Goal: Task Accomplishment & Management: Manage account settings

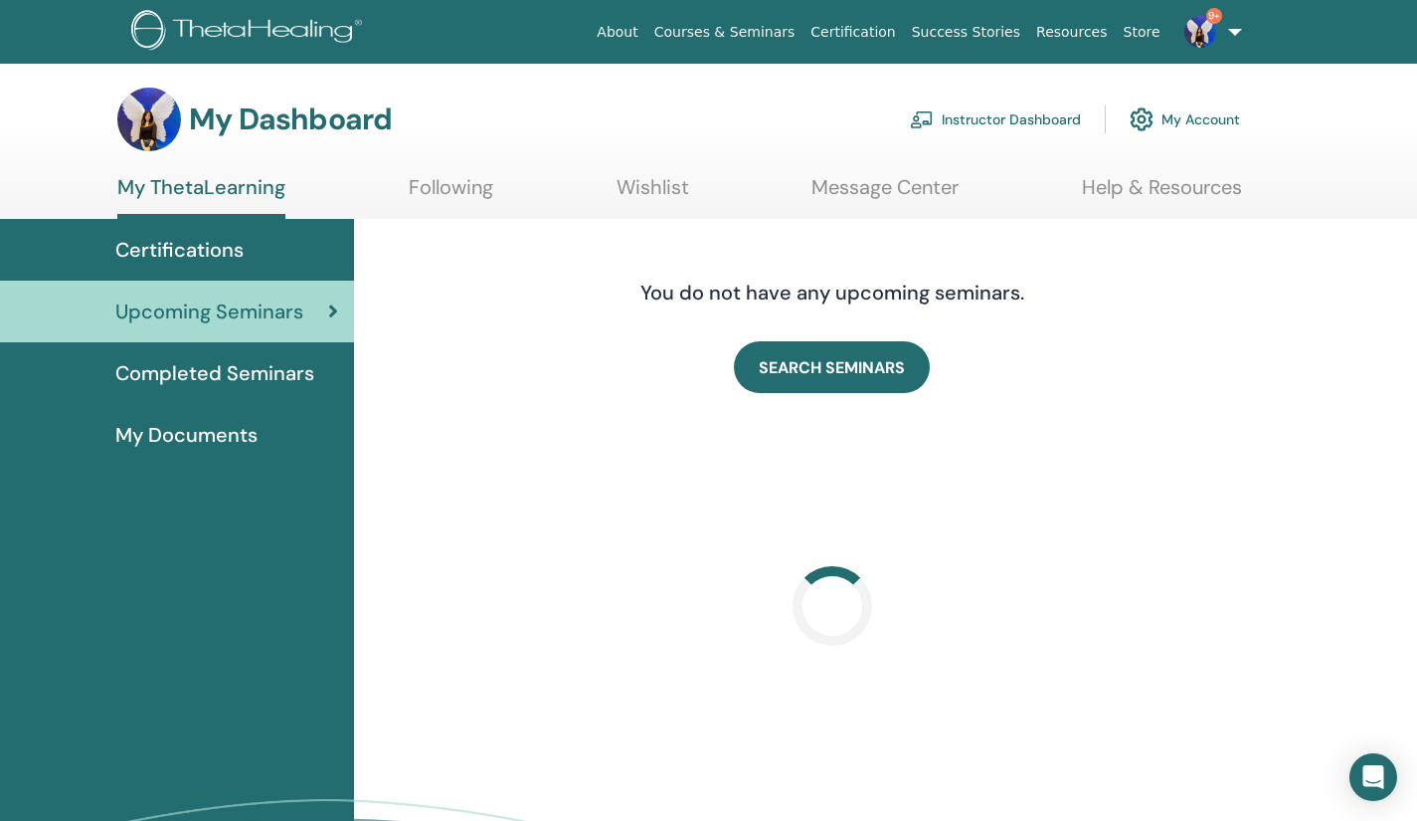
click at [1058, 125] on link "Instructor Dashboard" at bounding box center [995, 119] width 171 height 44
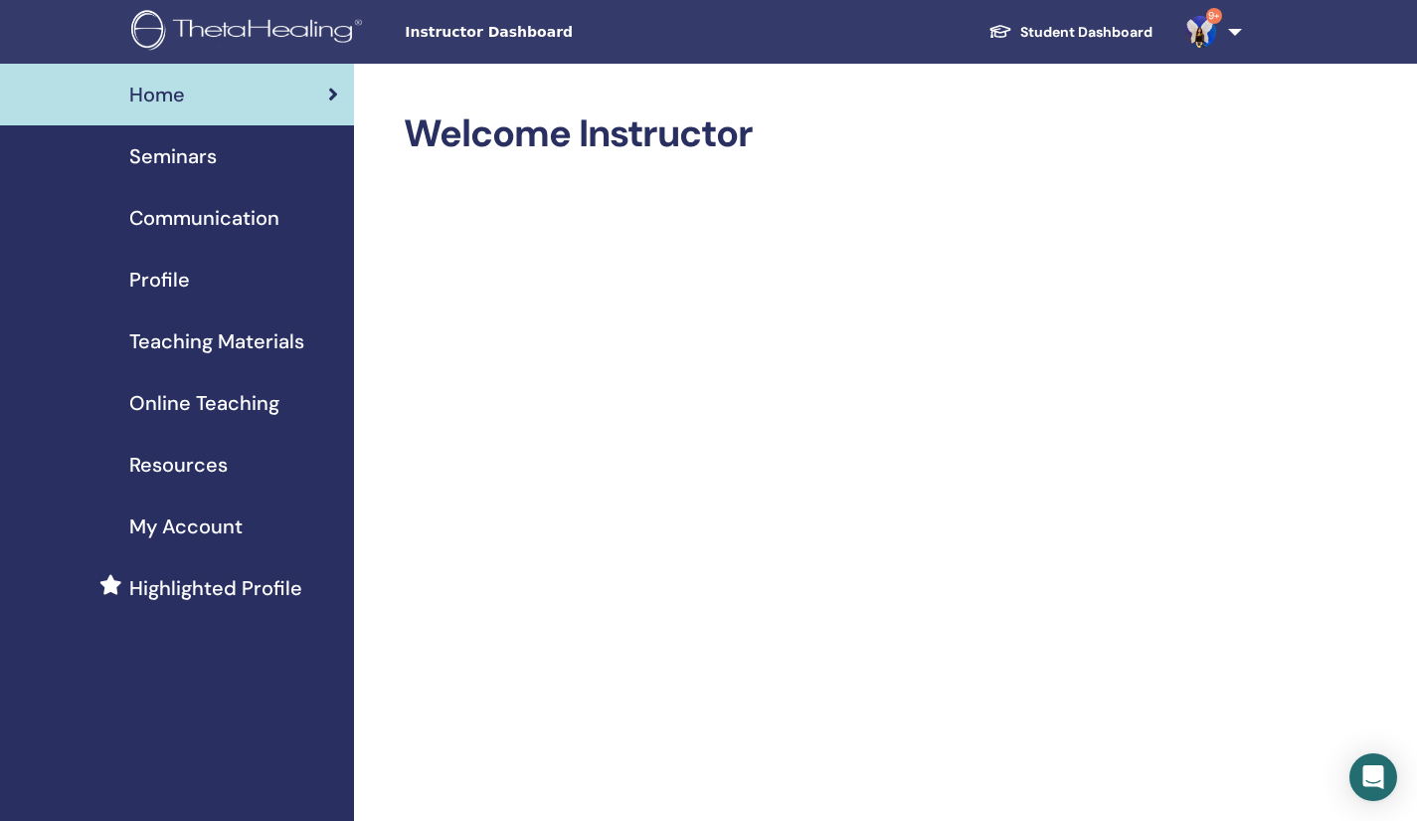
click at [152, 154] on span "Seminars" at bounding box center [173, 156] width 88 height 30
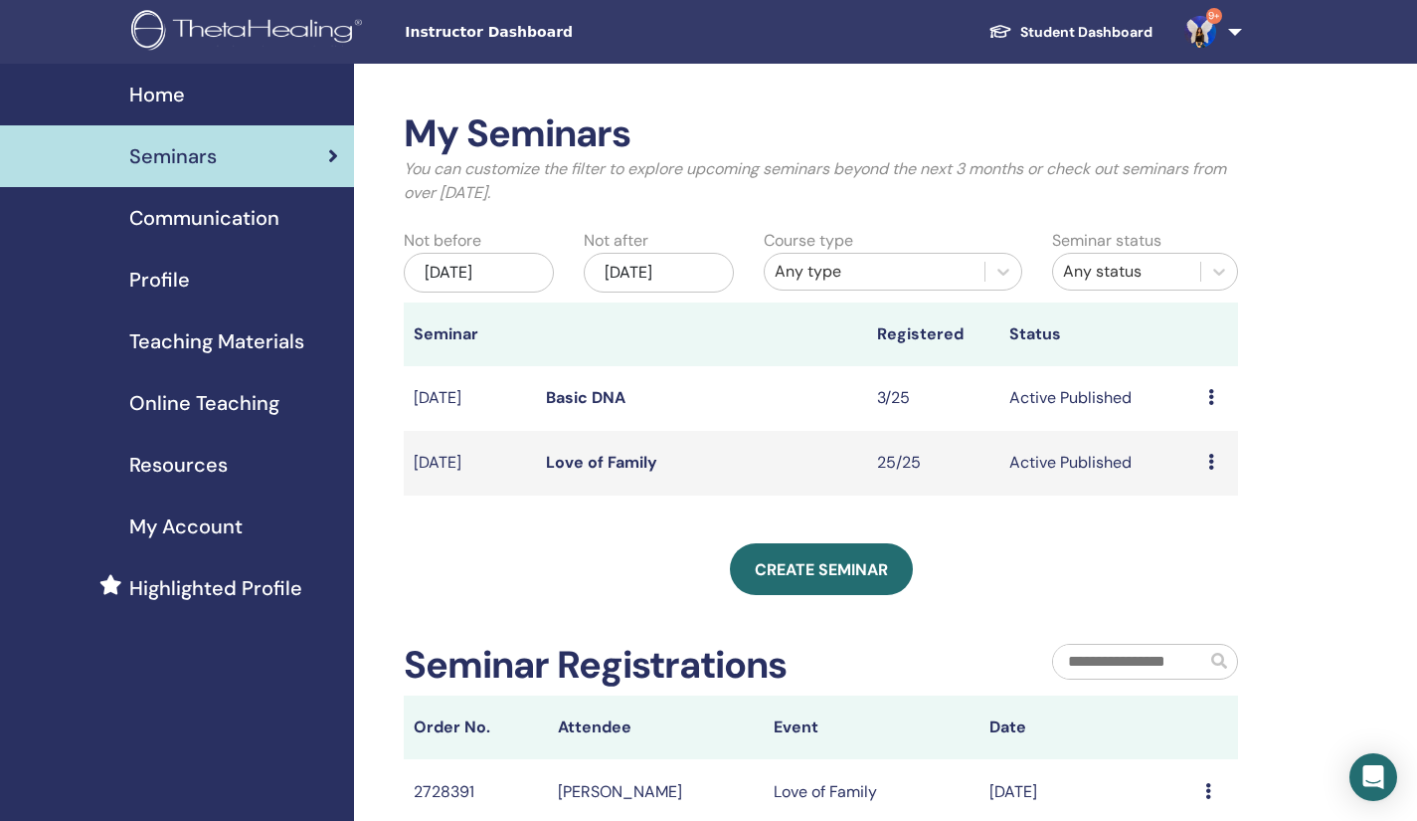
click at [604, 464] on link "Love of Family" at bounding box center [601, 462] width 111 height 21
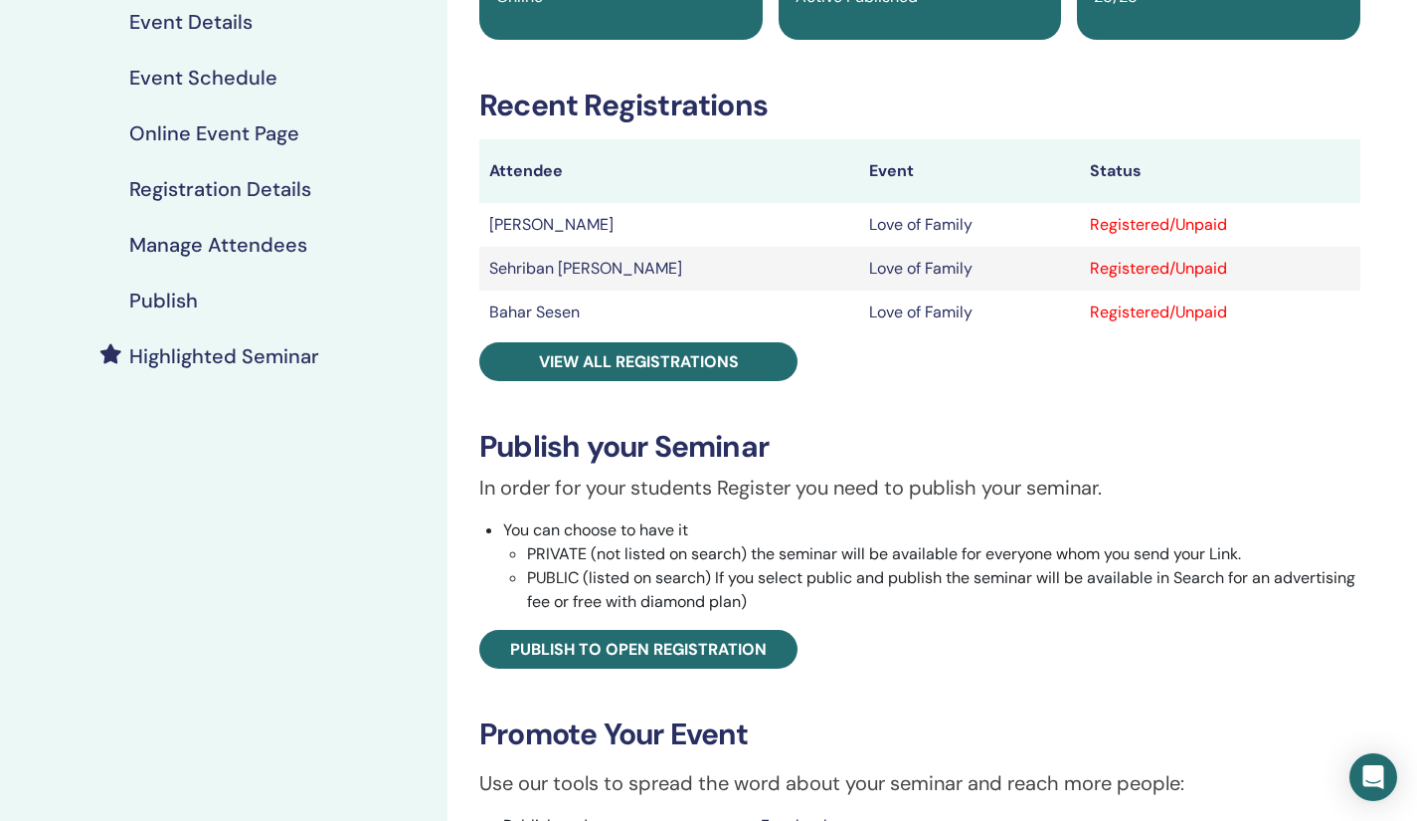
scroll to position [242, 0]
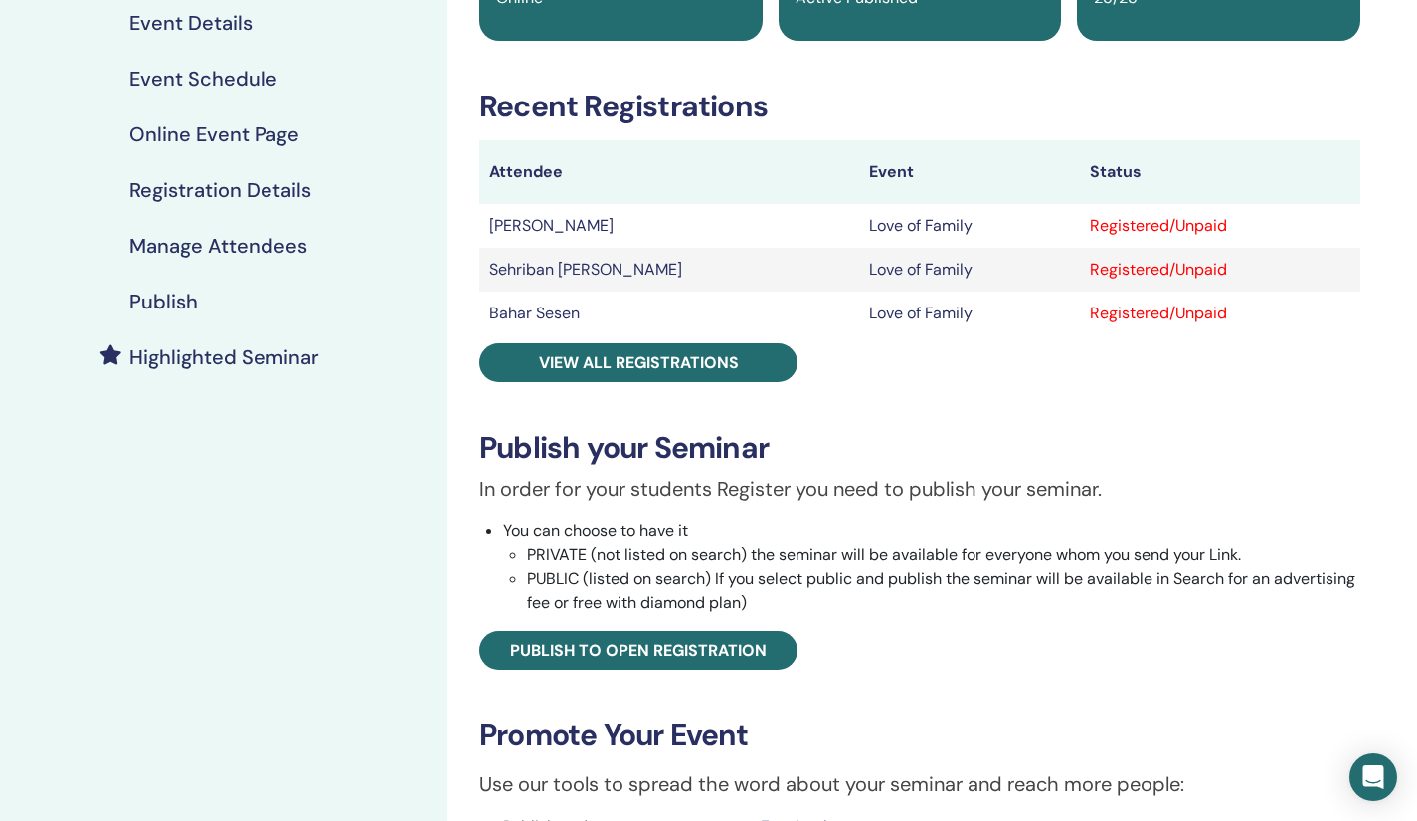
click at [614, 370] on span "View all registrations" at bounding box center [639, 362] width 200 height 21
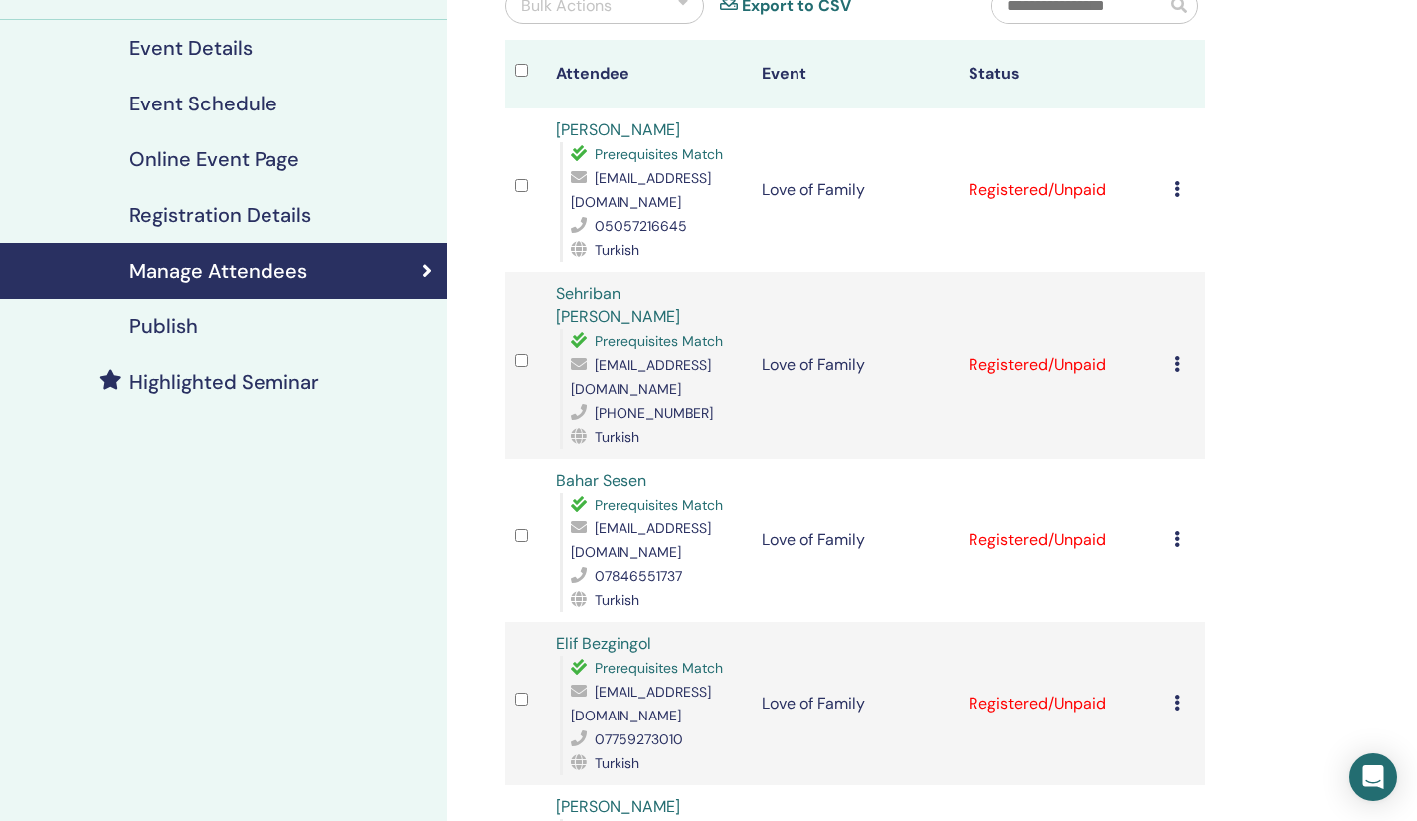
scroll to position [216, 0]
click at [290, 227] on h4 "Registration Details" at bounding box center [220, 216] width 182 height 24
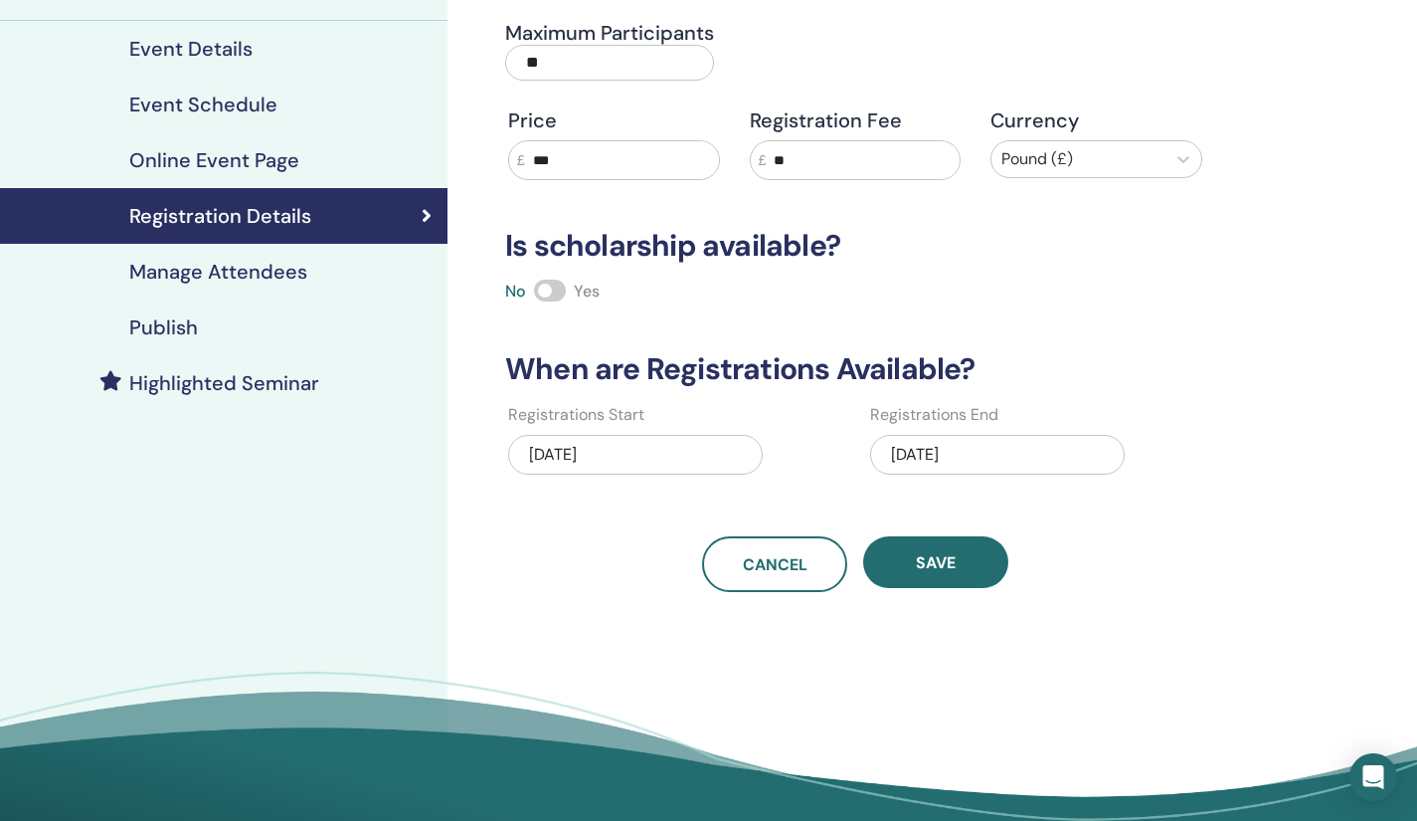
click at [572, 53] on input "**" at bounding box center [609, 63] width 209 height 36
drag, startPoint x: 560, startPoint y: 56, endPoint x: 498, endPoint y: 54, distance: 61.7
click at [498, 54] on div "Maximum Participants **" at bounding box center [665, 57] width 350 height 72
type input "**"
click at [963, 577] on button "Save" at bounding box center [935, 562] width 145 height 52
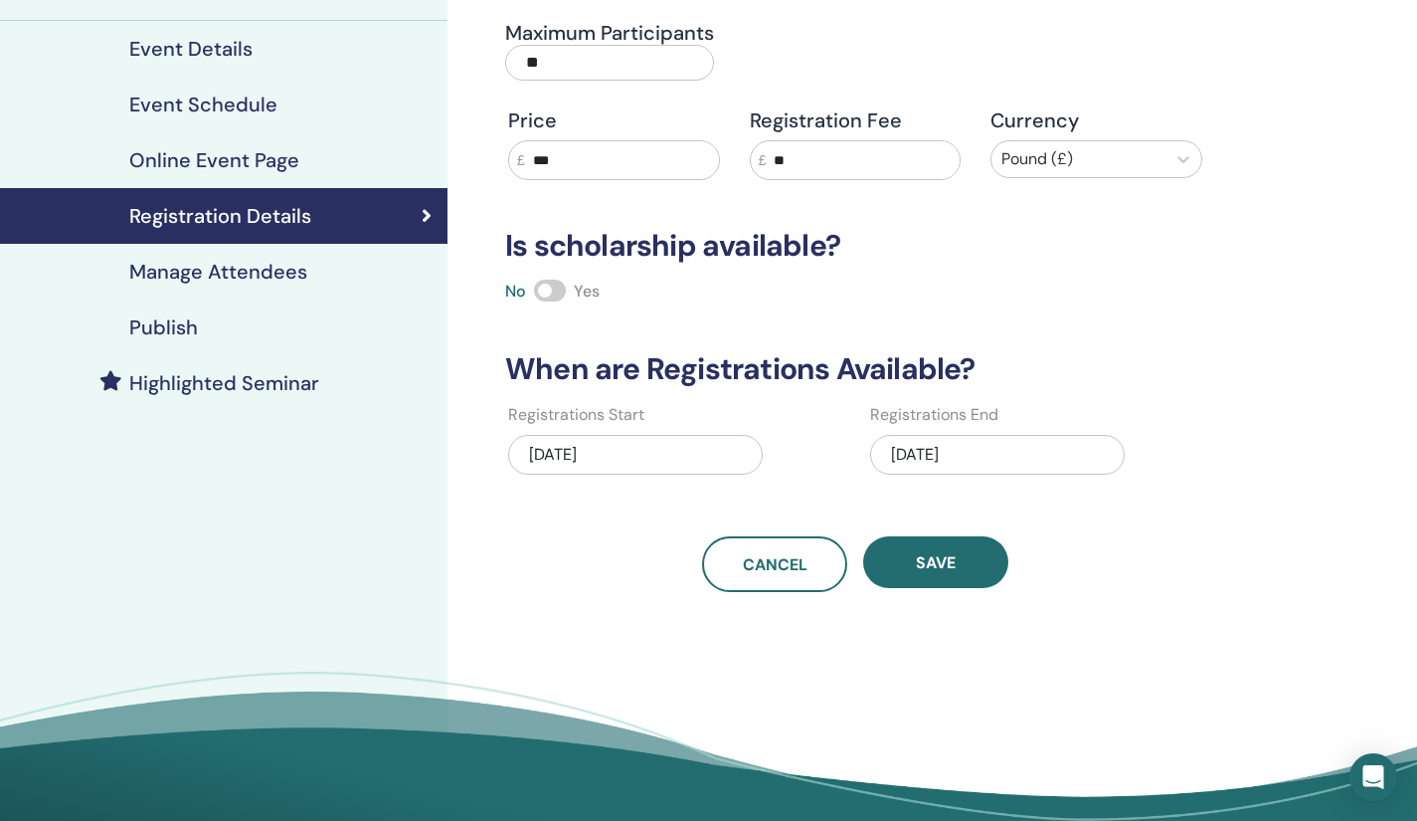
click at [1025, 590] on div "Cancel Save" at bounding box center [855, 564] width 724 height 56
click at [967, 568] on button "Save" at bounding box center [935, 562] width 145 height 52
click at [203, 167] on h4 "Online Event Page" at bounding box center [214, 160] width 170 height 24
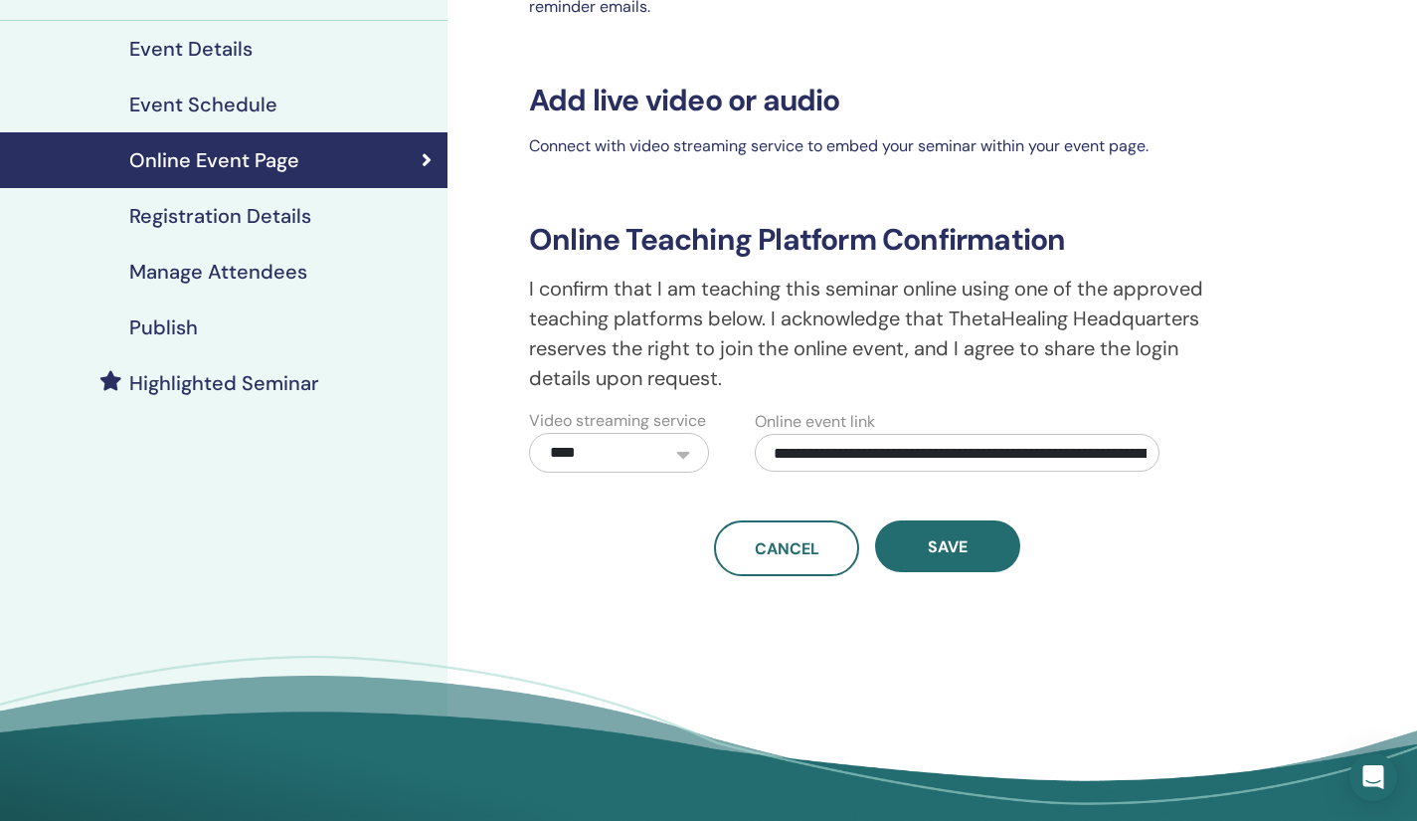
click at [214, 215] on h4 "Registration Details" at bounding box center [220, 216] width 182 height 24
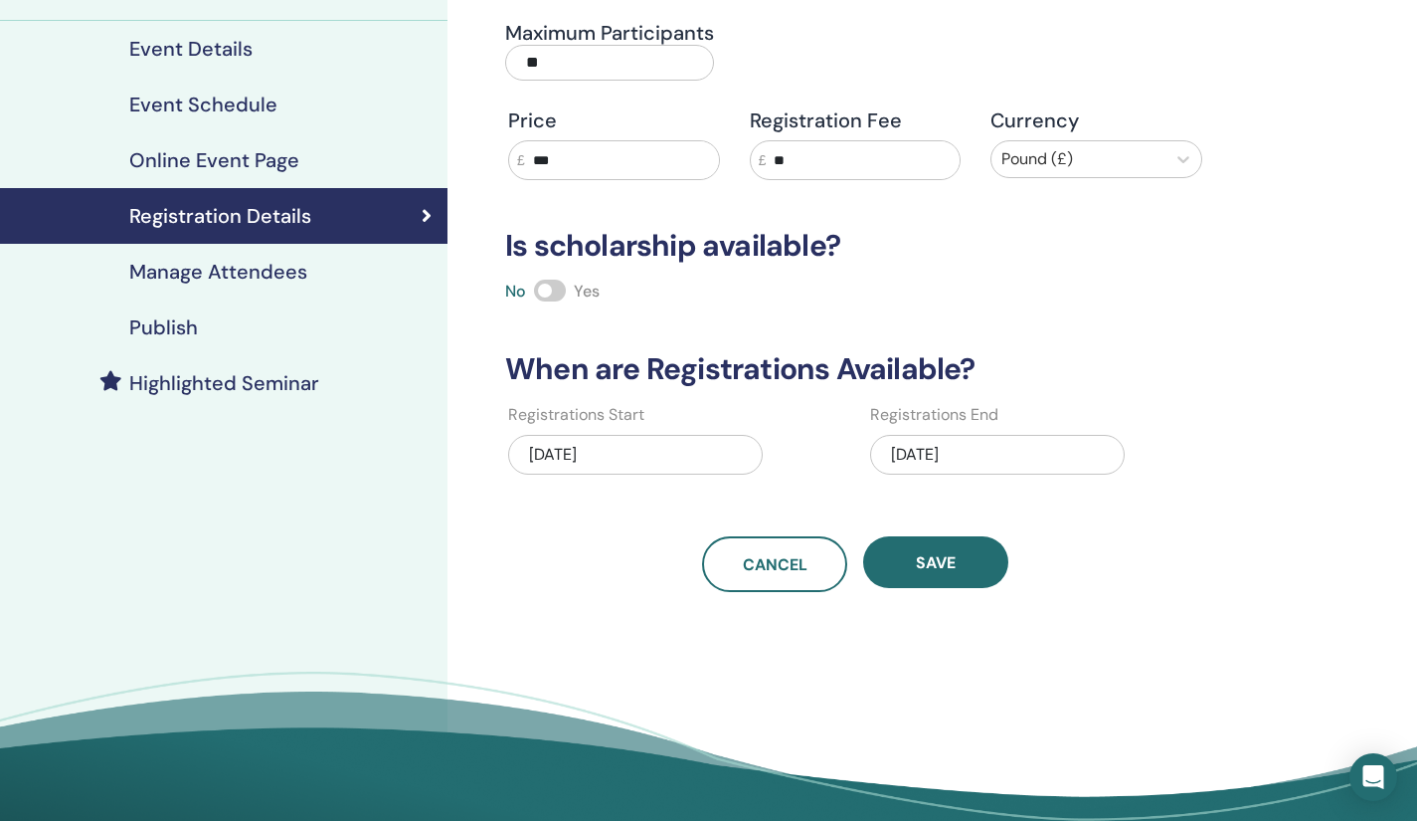
click at [213, 271] on h4 "Manage Attendees" at bounding box center [218, 272] width 178 height 24
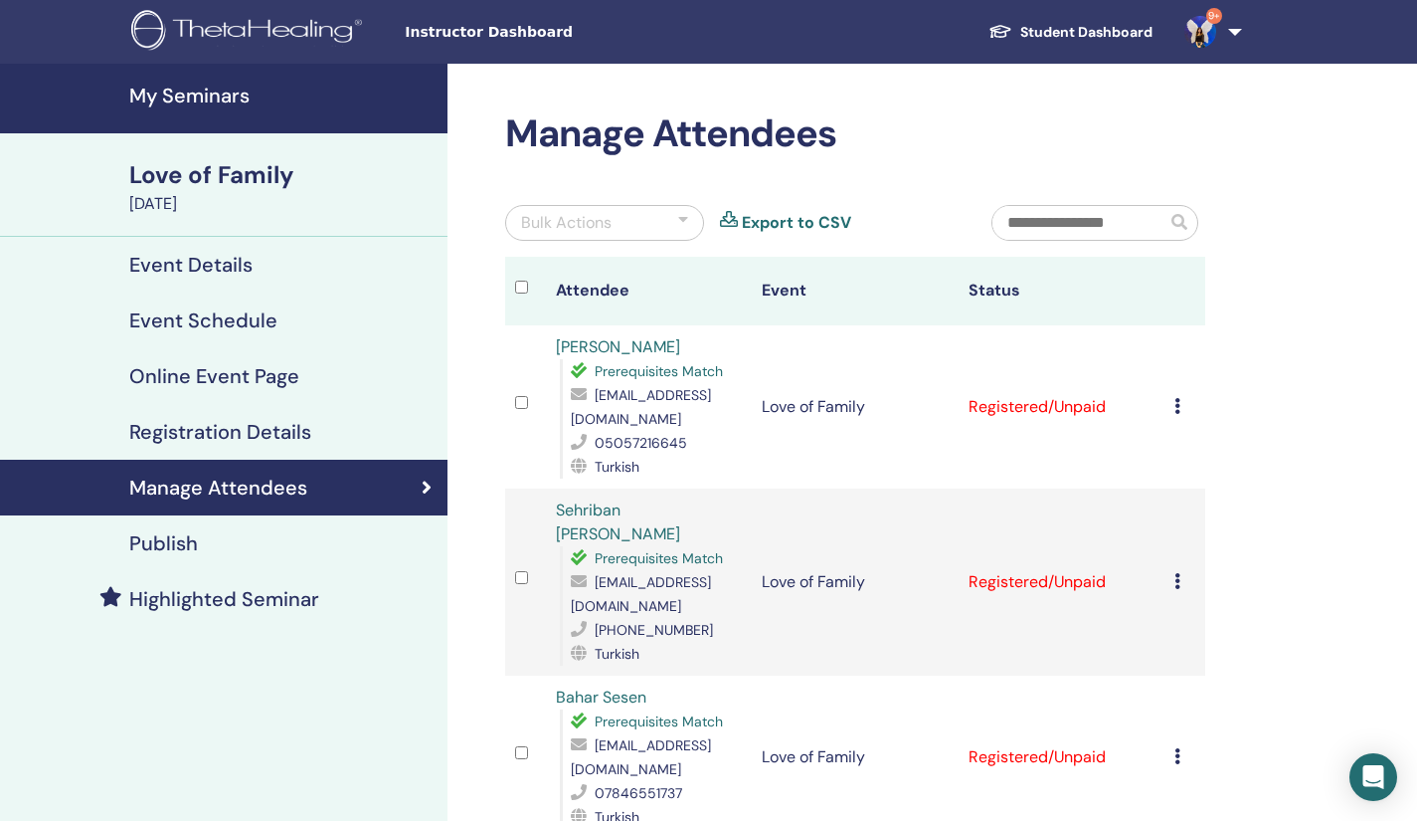
click at [206, 182] on div "Love of Family" at bounding box center [282, 175] width 306 height 34
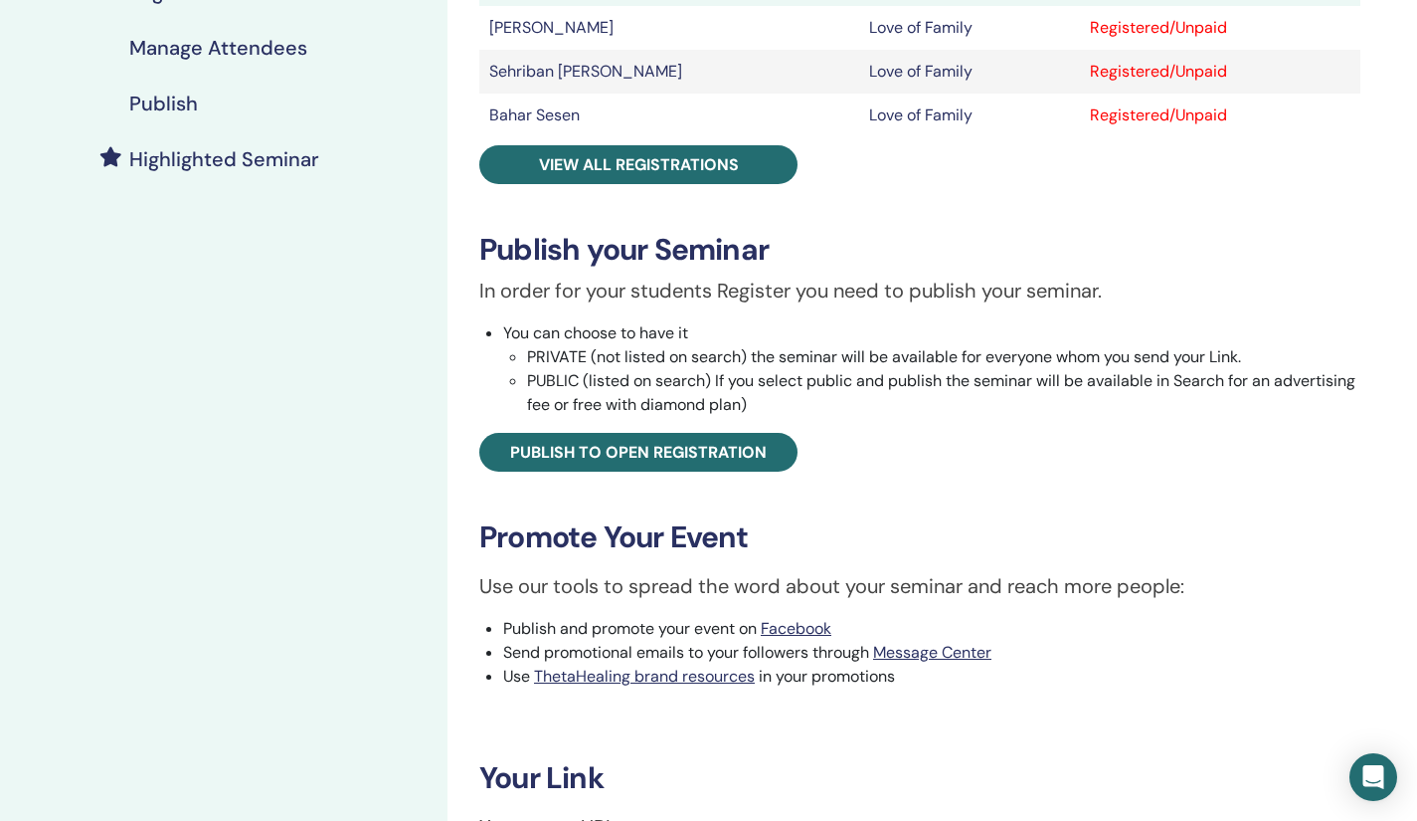
scroll to position [589, 0]
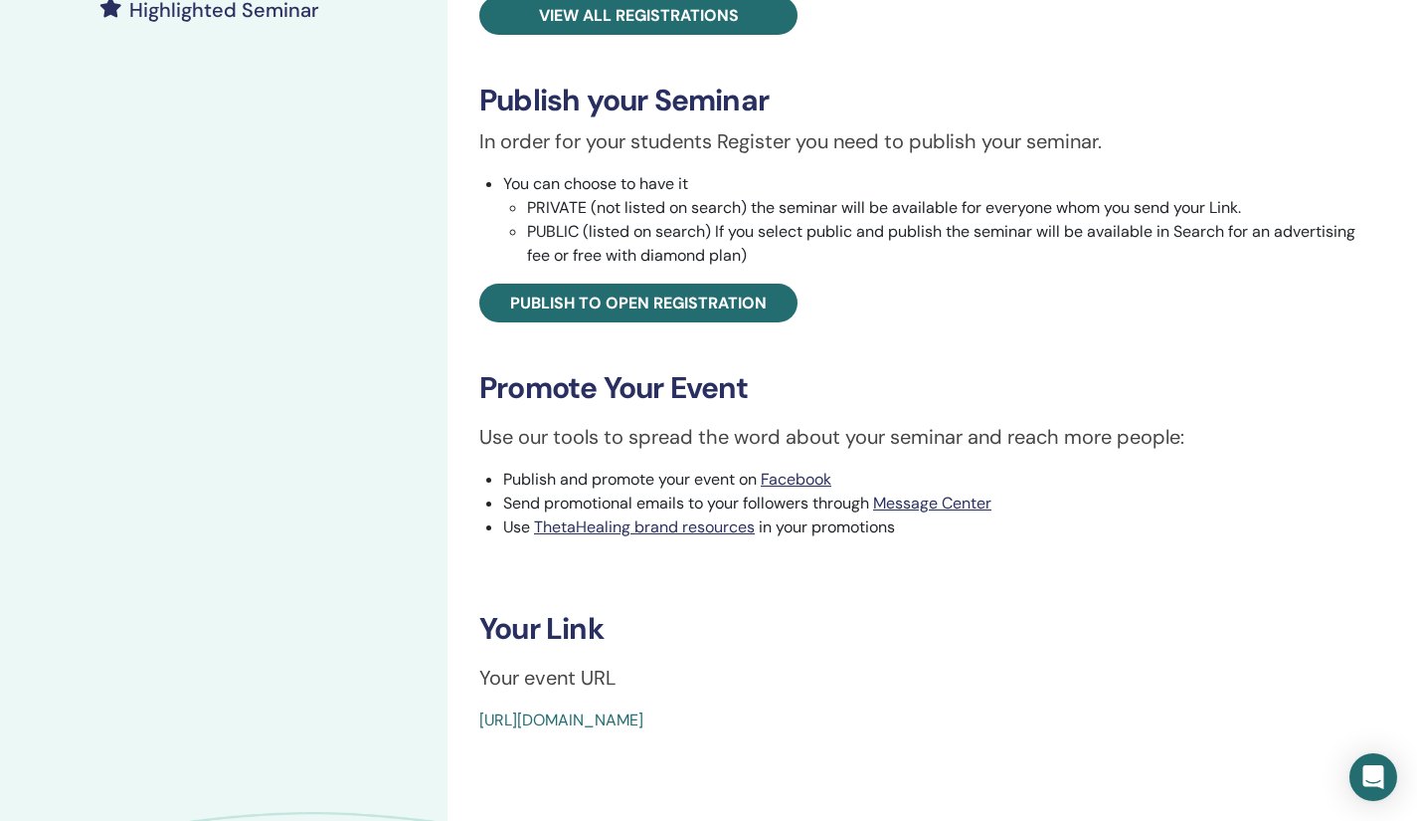
click at [574, 722] on link "https://www.thetahealing.com/seminar-376795-details.html" at bounding box center [561, 719] width 164 height 21
